Goal: Information Seeking & Learning: Learn about a topic

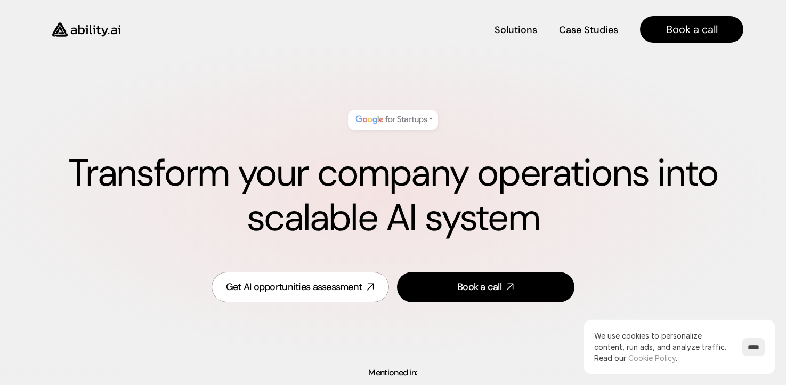
click at [422, 120] on img at bounding box center [391, 120] width 75 height 14
click at [753, 341] on input "****" at bounding box center [753, 347] width 22 height 18
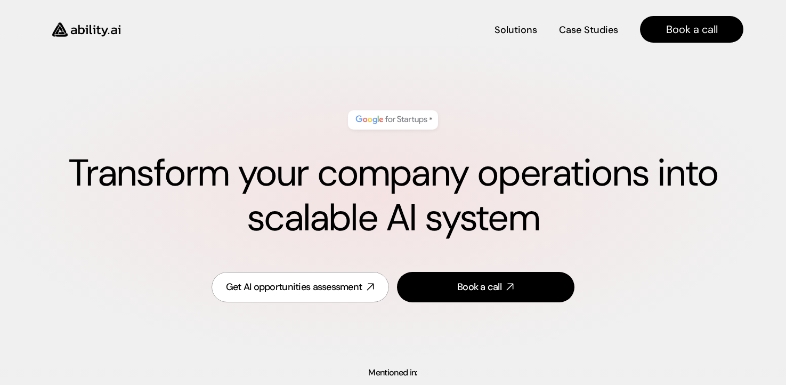
click at [115, 28] on img at bounding box center [86, 30] width 87 height 34
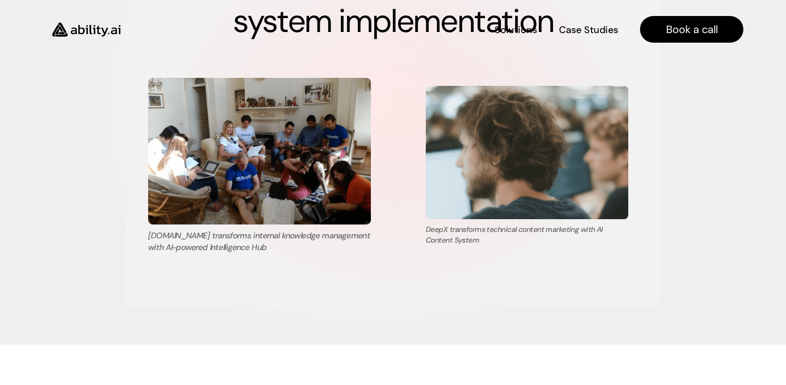
scroll to position [2215, 0]
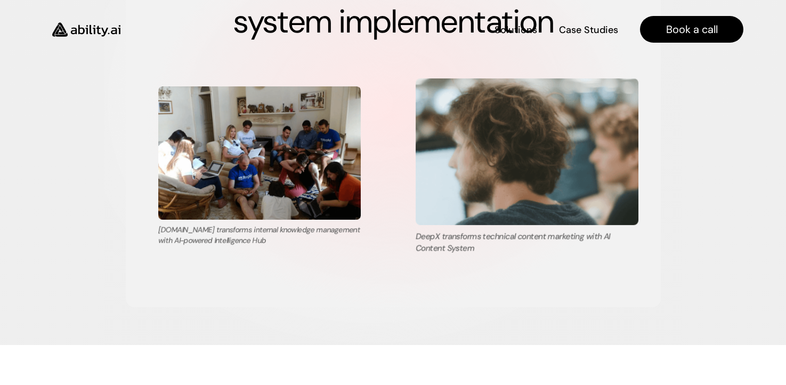
click at [506, 208] on img at bounding box center [526, 151] width 223 height 146
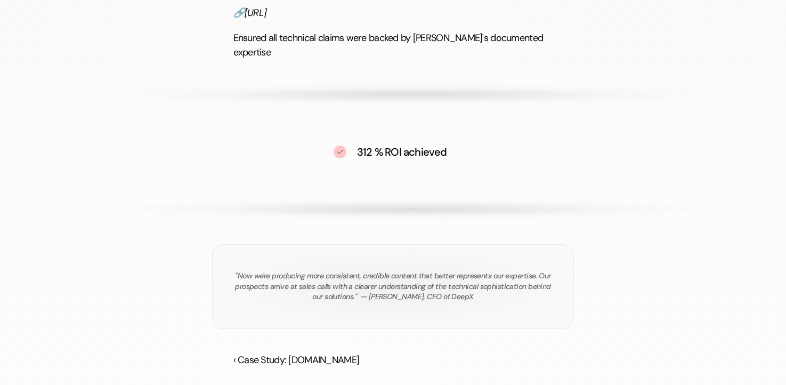
scroll to position [1847, 0]
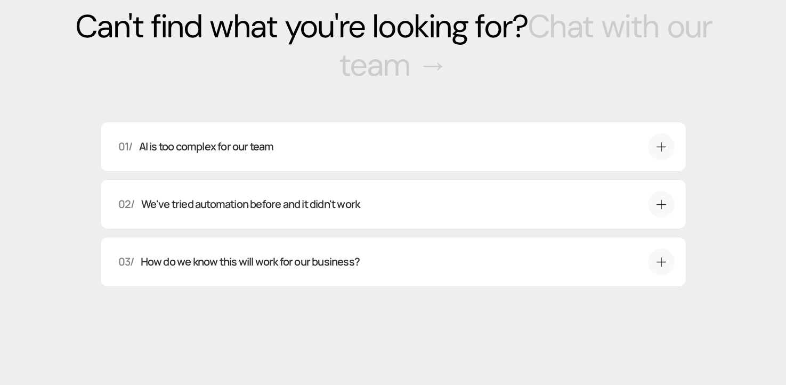
scroll to position [3769, 0]
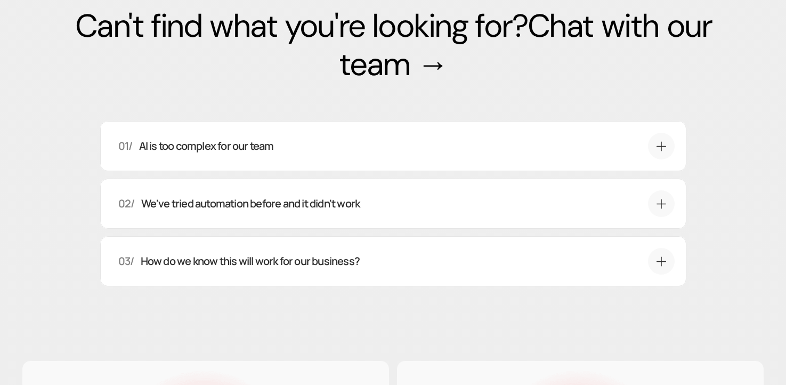
click at [389, 153] on div "01/ AI is too complex for our team That's exactly why we exist. You don't need …" at bounding box center [393, 146] width 586 height 50
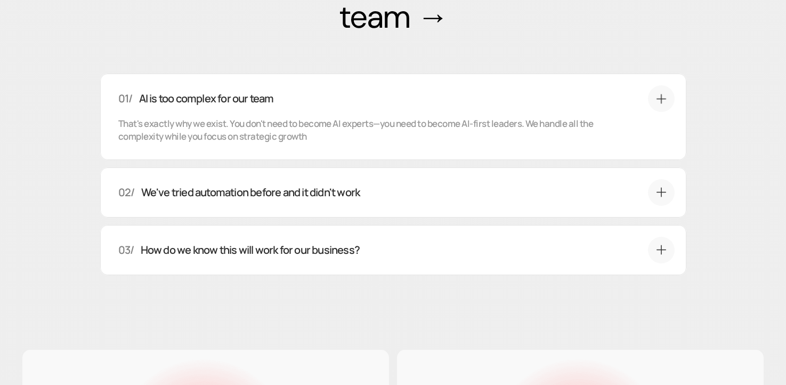
click at [401, 263] on div "03/ How do we know this will work for our business?" at bounding box center [396, 249] width 556 height 27
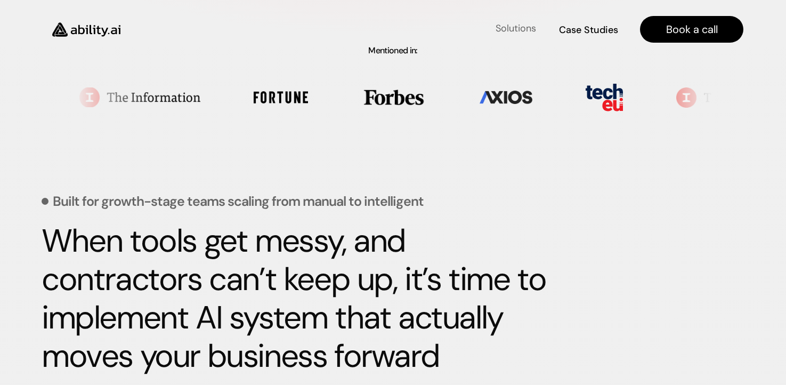
click at [508, 22] on link "Solutions Solutions" at bounding box center [515, 29] width 43 height 19
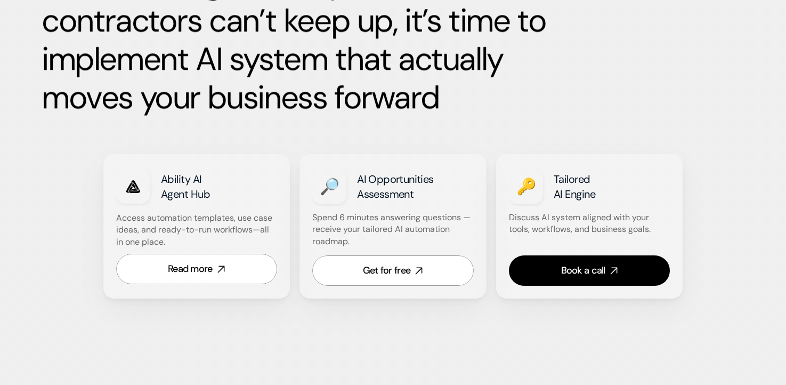
scroll to position [580, 0]
click at [202, 267] on div "Read more" at bounding box center [190, 268] width 45 height 13
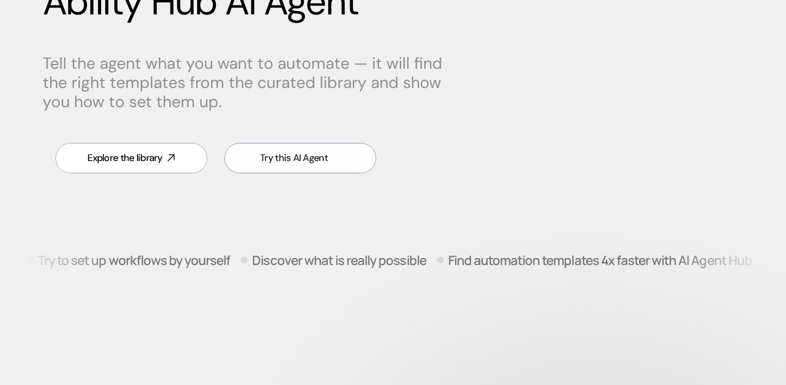
scroll to position [172, 0]
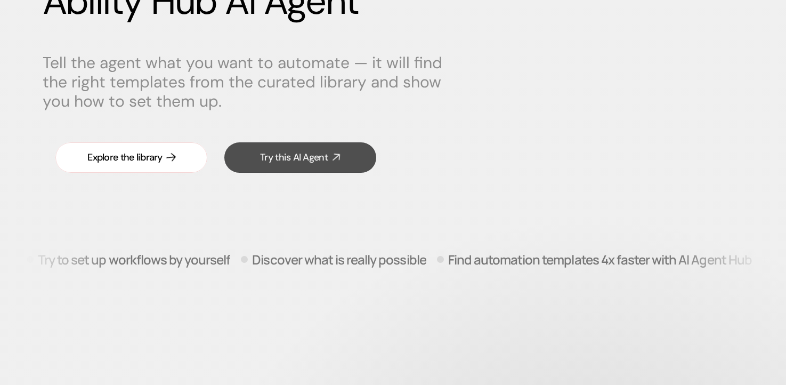
click at [152, 164] on div "Explore the library" at bounding box center [124, 157] width 75 height 13
